Goal: Check status

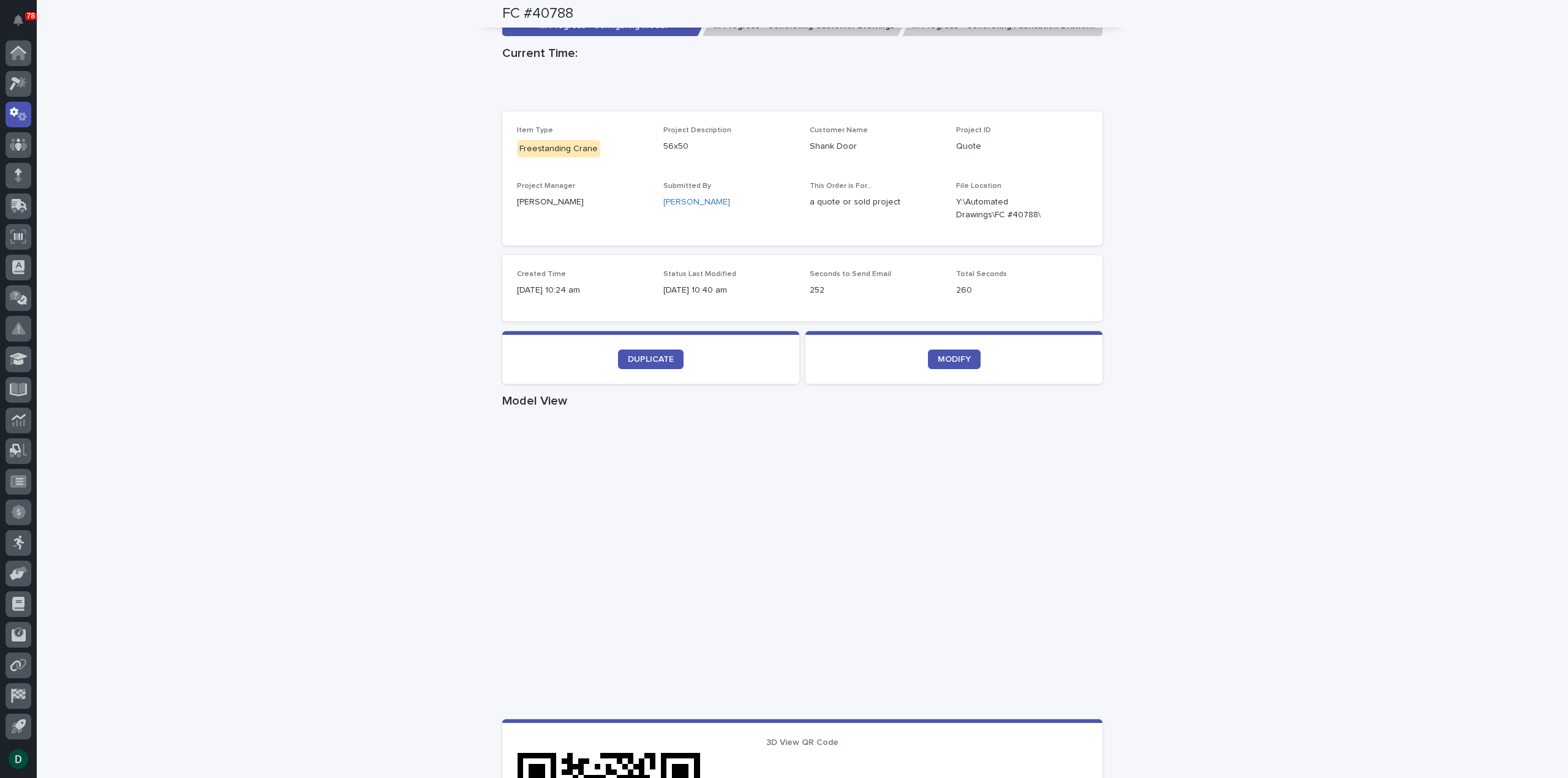
scroll to position [428, 0]
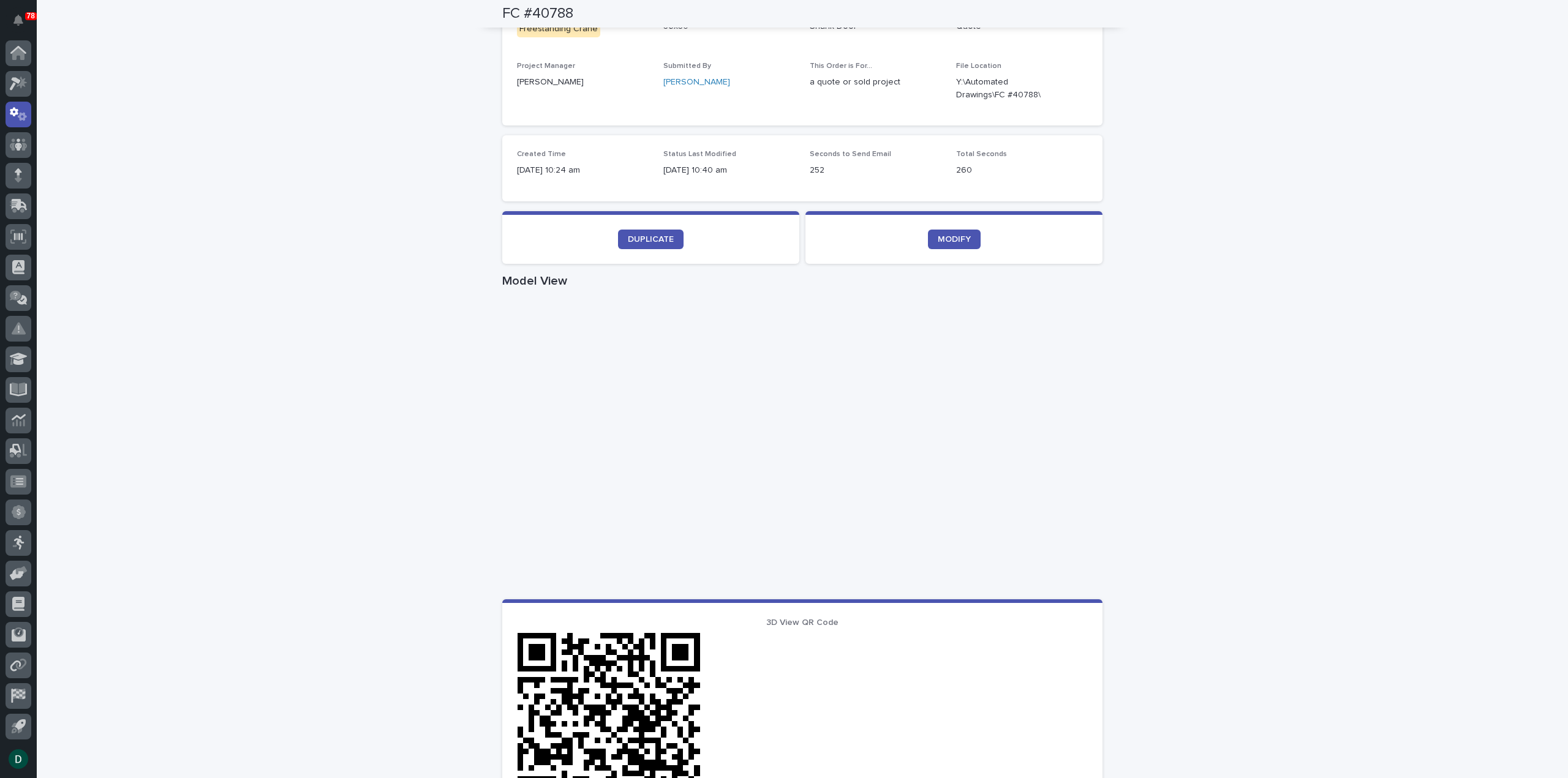
scroll to position [428, 0]
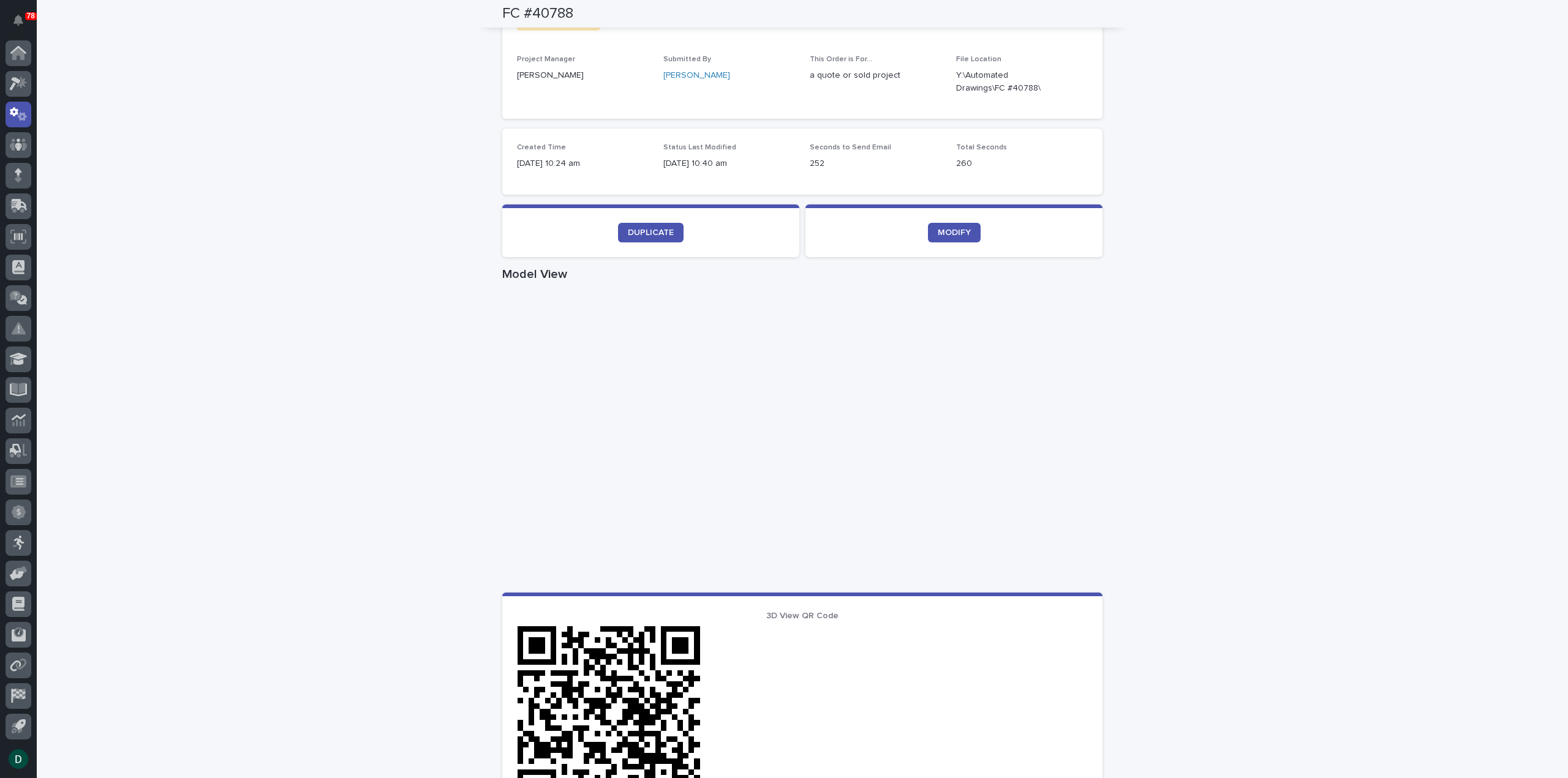
scroll to position [489, 0]
